Goal: Navigation & Orientation: Find specific page/section

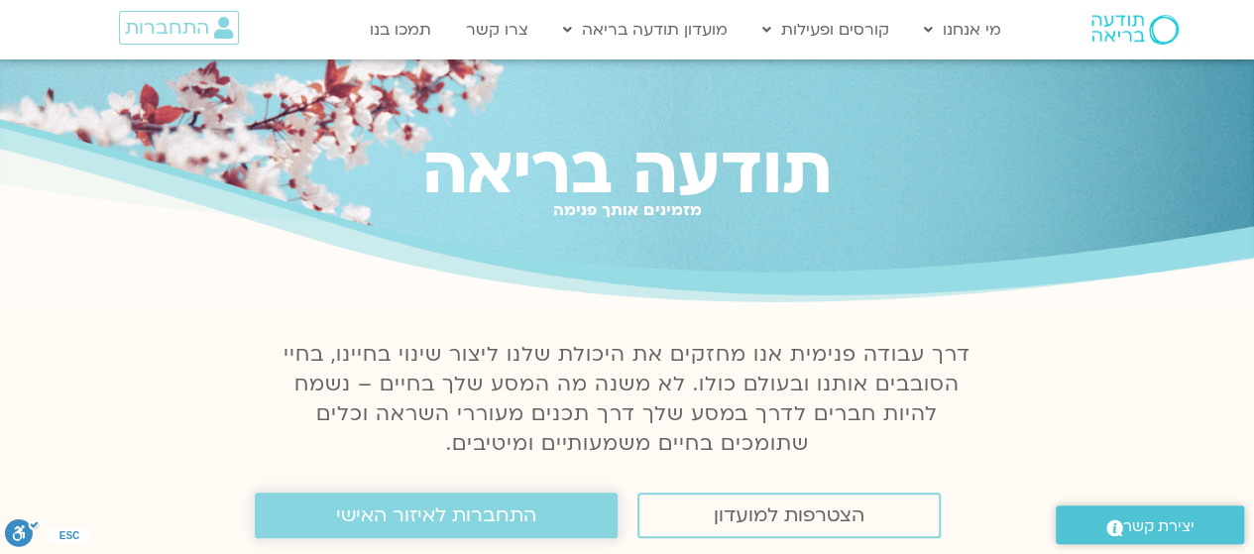
click at [467, 520] on span "התחברות לאיזור האישי" at bounding box center [436, 516] width 200 height 22
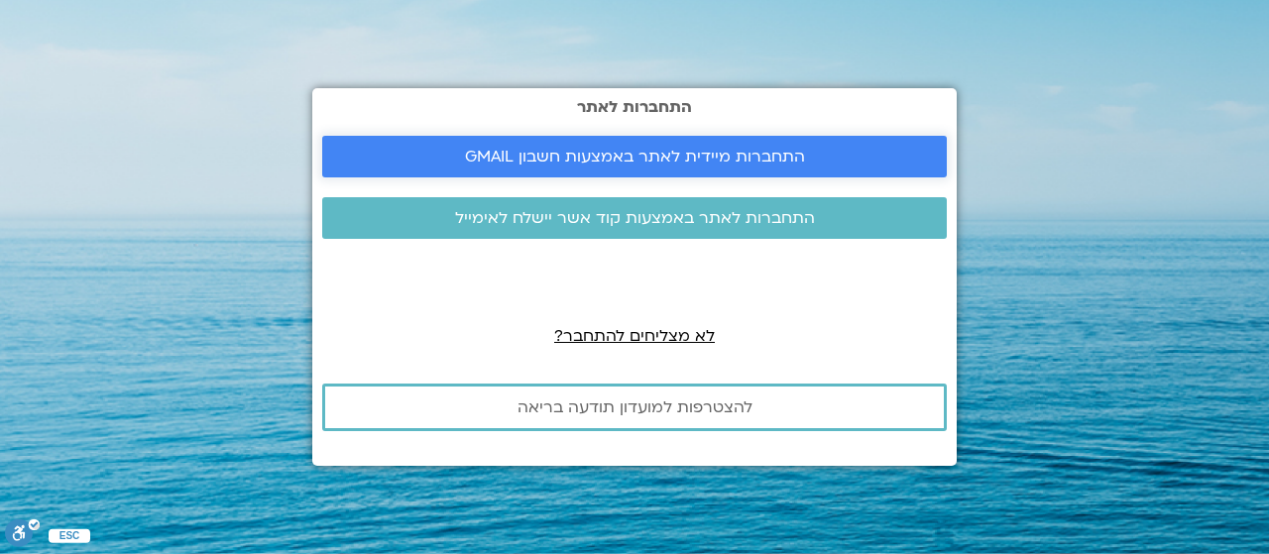
click at [744, 156] on span "התחברות מיידית לאתר באמצעות חשבון GMAIL" at bounding box center [635, 157] width 340 height 18
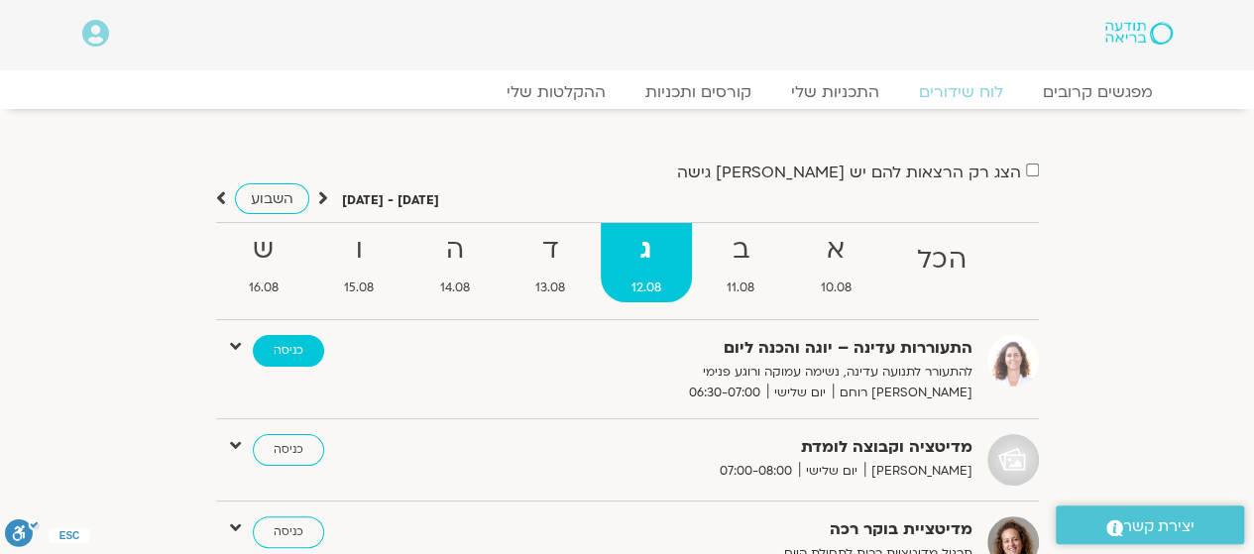
click at [307, 339] on link "כניסה" at bounding box center [288, 351] width 71 height 32
